Goal: Use online tool/utility: Use online tool/utility

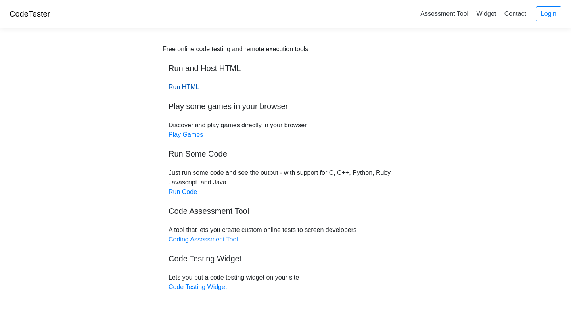
click at [188, 90] on link "Run HTML" at bounding box center [184, 87] width 31 height 7
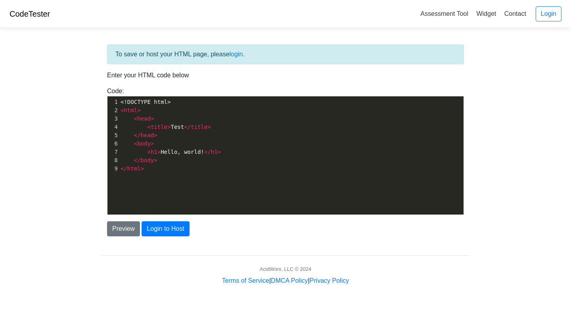
click at [170, 126] on span ">" at bounding box center [168, 127] width 3 height 6
click at [185, 176] on div "xxxxxxxxxx 1 <!DOCTYPE html> 2 < html > 3 < head > 4 < title > Test </ title > …" at bounding box center [291, 161] width 368 height 130
type textarea "<!DOCTYPE html> <html> <head> <title>Test</title> </head> <body> <h1>Hello, wor…"
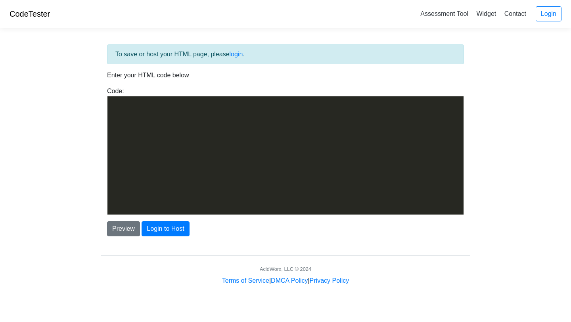
scroll to position [476, 0]
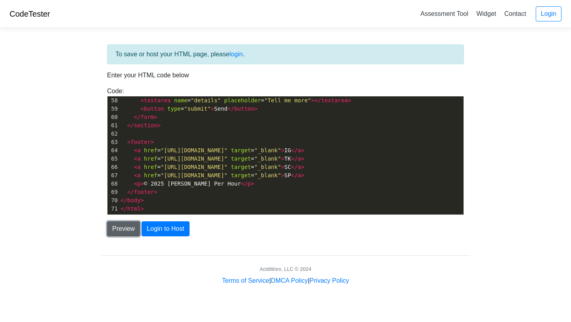
click at [130, 229] on button "Preview" at bounding box center [123, 228] width 33 height 15
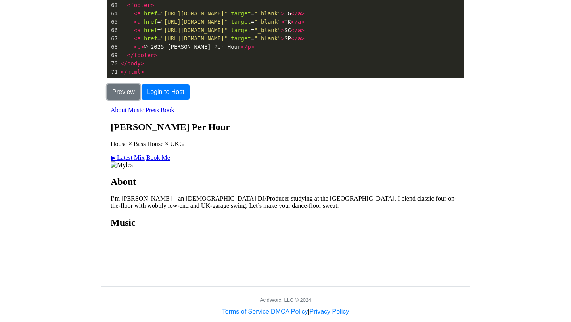
scroll to position [0, 0]
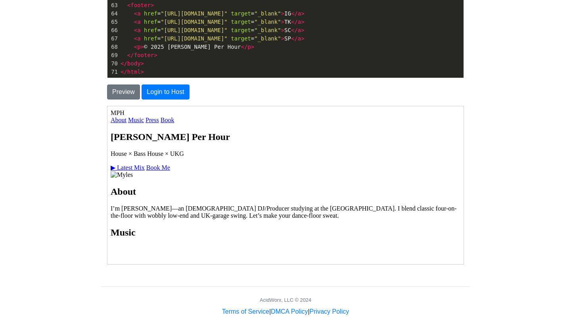
click at [161, 170] on link "Book Me" at bounding box center [158, 167] width 24 height 7
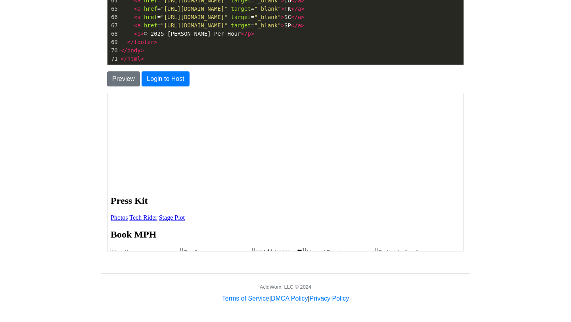
scroll to position [223, 0]
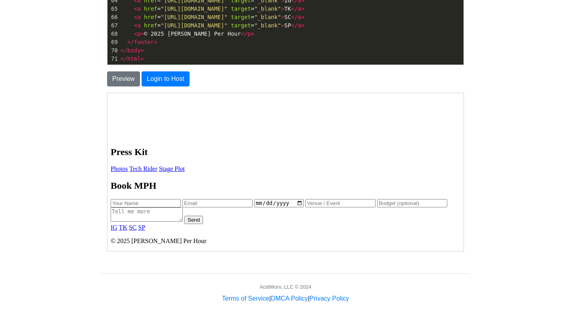
click at [122, 167] on link "Photos" at bounding box center [118, 168] width 17 height 7
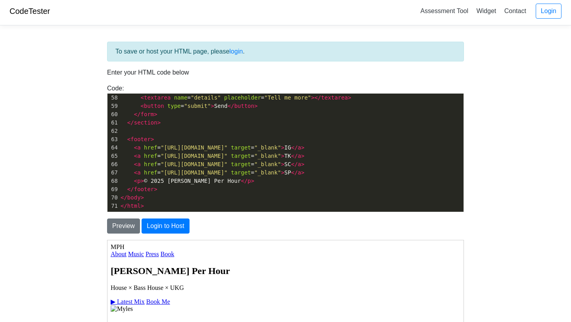
scroll to position [0, 0]
